Goal: Information Seeking & Learning: Learn about a topic

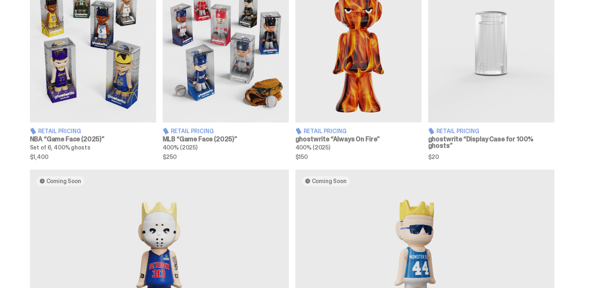
scroll to position [295, 0]
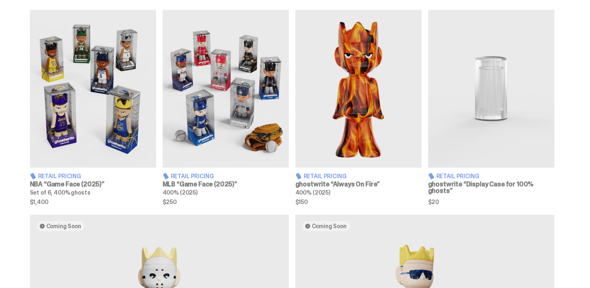
click at [192, 130] on img at bounding box center [226, 89] width 126 height 158
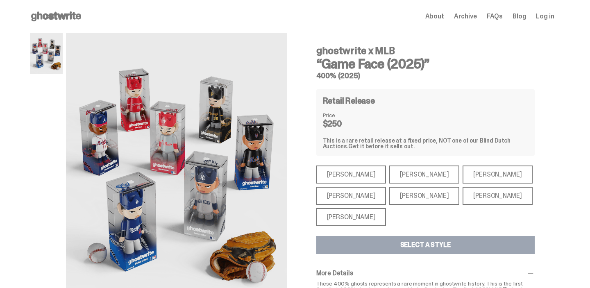
click at [397, 168] on div "[PERSON_NAME]" at bounding box center [424, 175] width 70 height 18
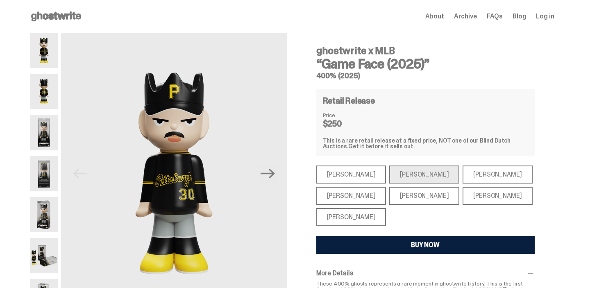
click at [351, 196] on div "[PERSON_NAME]" at bounding box center [351, 196] width 70 height 18
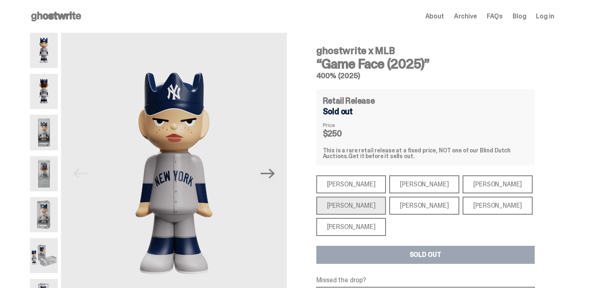
click at [345, 232] on div "[PERSON_NAME]" at bounding box center [351, 227] width 70 height 18
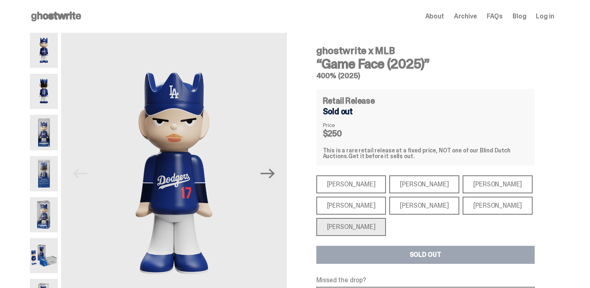
click at [343, 213] on div "[PERSON_NAME]" at bounding box center [351, 206] width 70 height 18
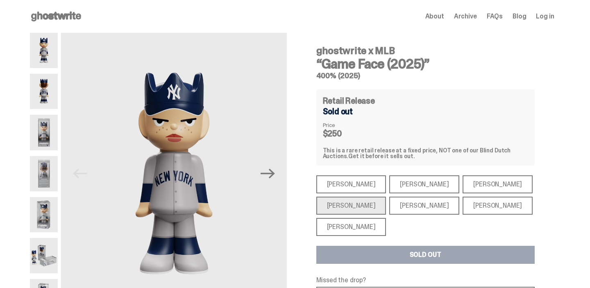
click at [344, 189] on div "[PERSON_NAME]" at bounding box center [351, 184] width 70 height 18
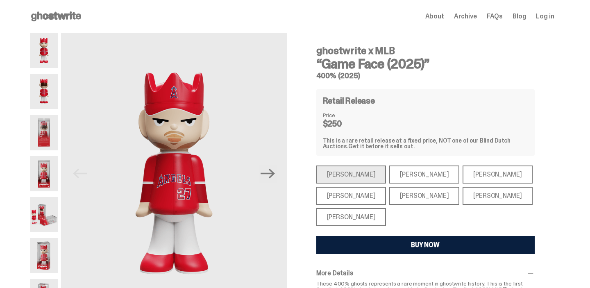
click at [70, 15] on use at bounding box center [56, 16] width 50 height 10
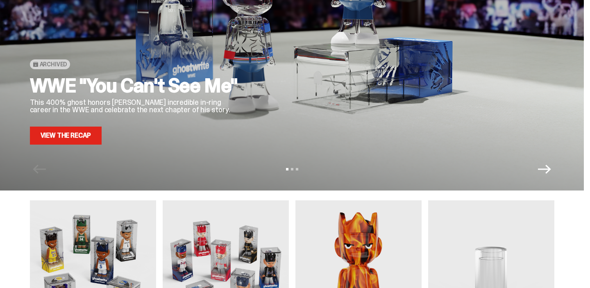
scroll to position [114, 0]
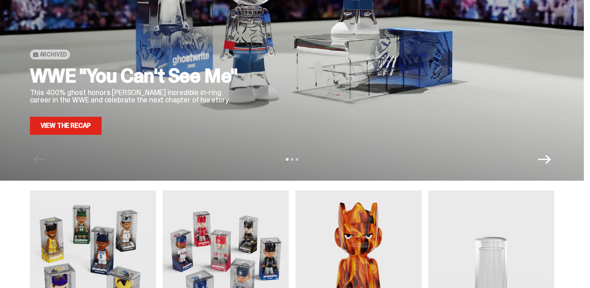
click at [551, 162] on icon "Next" at bounding box center [544, 159] width 13 height 13
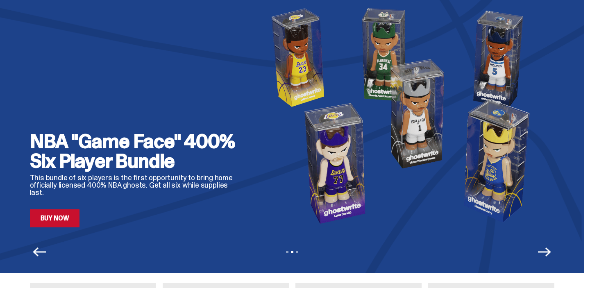
scroll to position [6, 0]
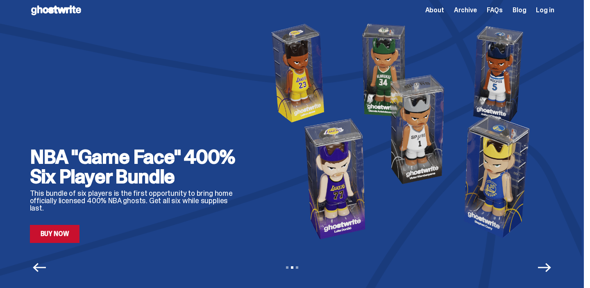
click at [444, 8] on span "About" at bounding box center [435, 10] width 19 height 7
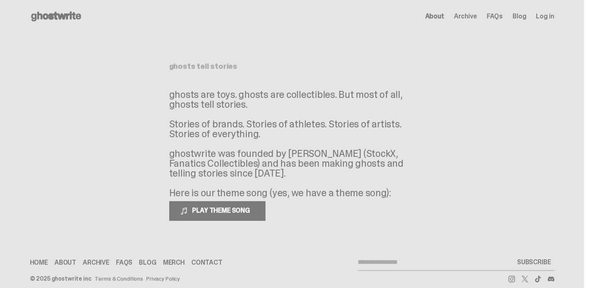
click at [469, 14] on span "Archive" at bounding box center [465, 16] width 23 height 7
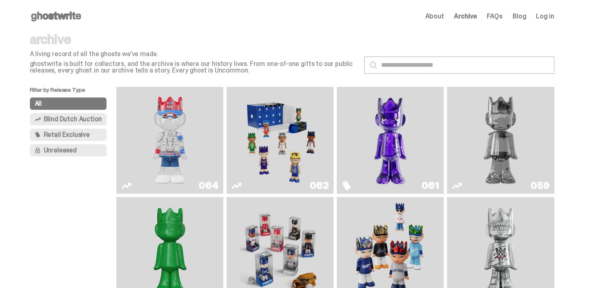
click at [93, 118] on span "Blind Dutch Auction" at bounding box center [73, 119] width 58 height 7
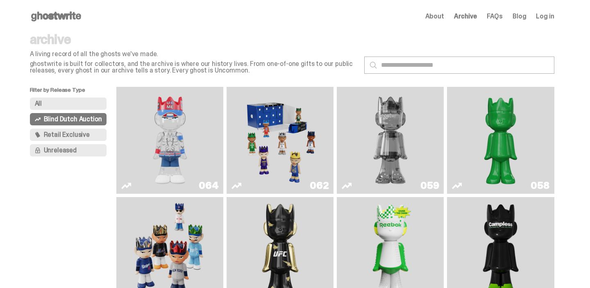
click at [82, 134] on span "Retail Exclusive" at bounding box center [67, 135] width 46 height 7
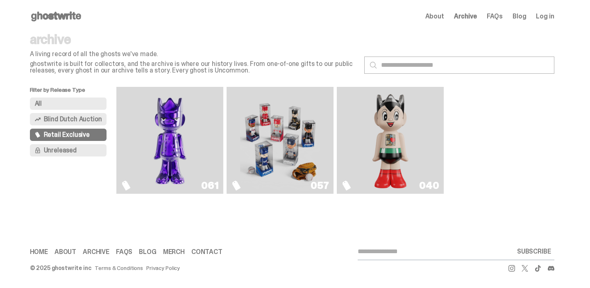
click at [77, 149] on span "Unreleased" at bounding box center [60, 150] width 33 height 7
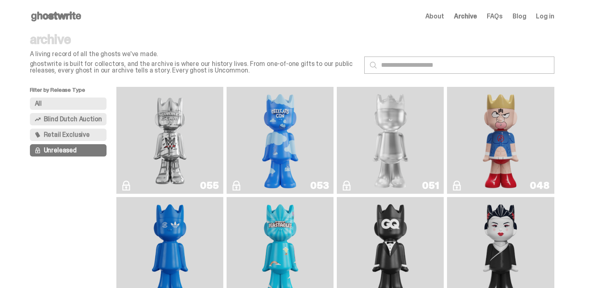
click at [501, 15] on span "FAQs" at bounding box center [495, 16] width 16 height 7
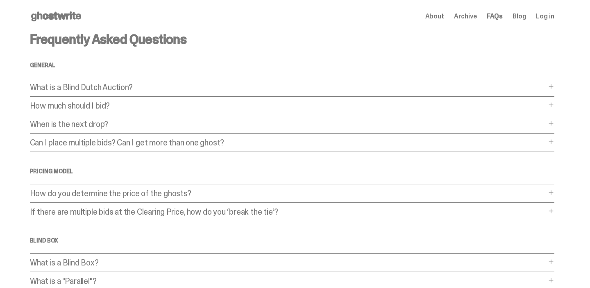
click at [266, 123] on p "When is the next drop?" at bounding box center [288, 124] width 517 height 8
